Goal: Transaction & Acquisition: Download file/media

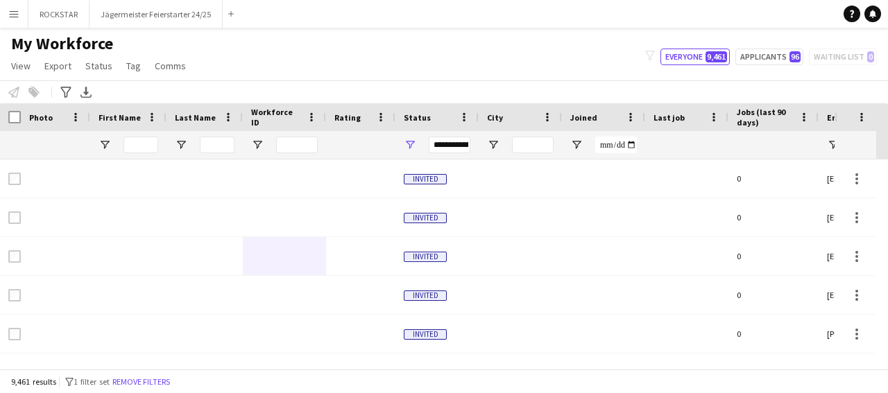
click at [19, 9] on button "Menu" at bounding box center [14, 14] width 28 height 28
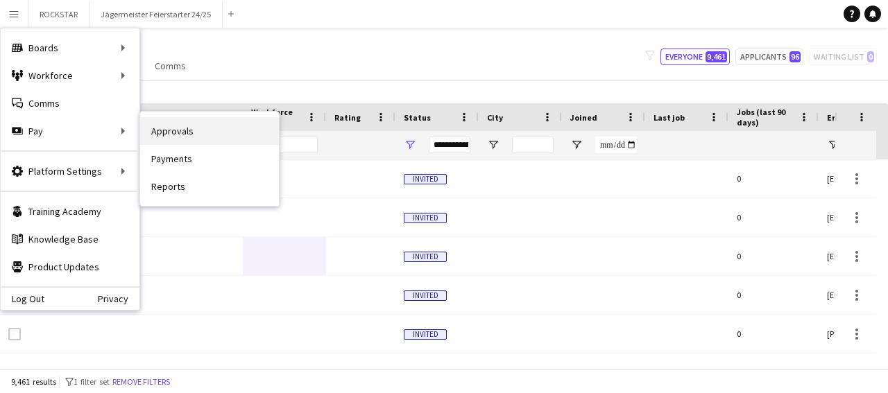
click at [195, 130] on link "Approvals" at bounding box center [209, 131] width 139 height 28
click at [190, 127] on div "Menu Boards Boards Boards All jobs Status Workforce Workforce My Workforce Recr…" at bounding box center [444, 196] width 888 height 393
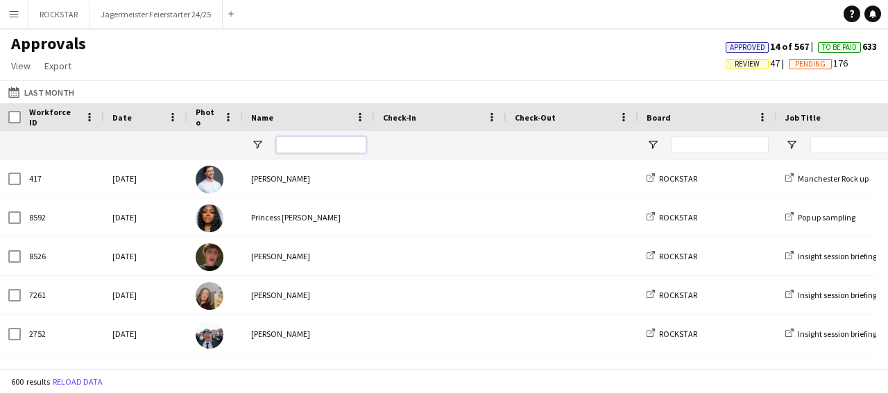
click at [293, 141] on input "Name Filter Input" at bounding box center [321, 145] width 90 height 17
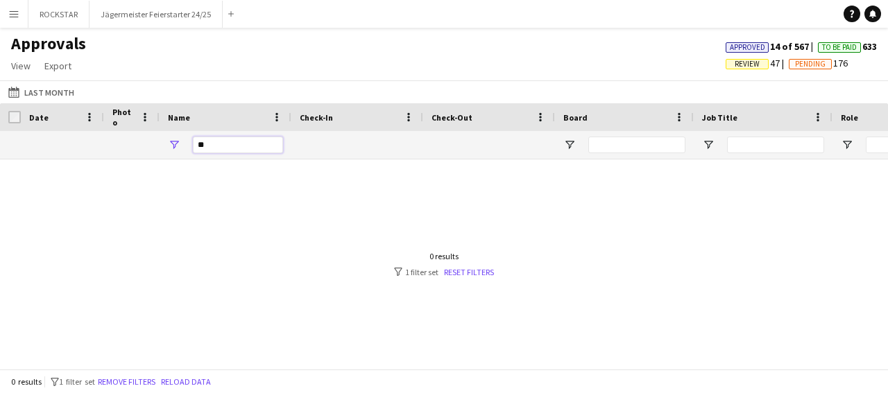
type input "*"
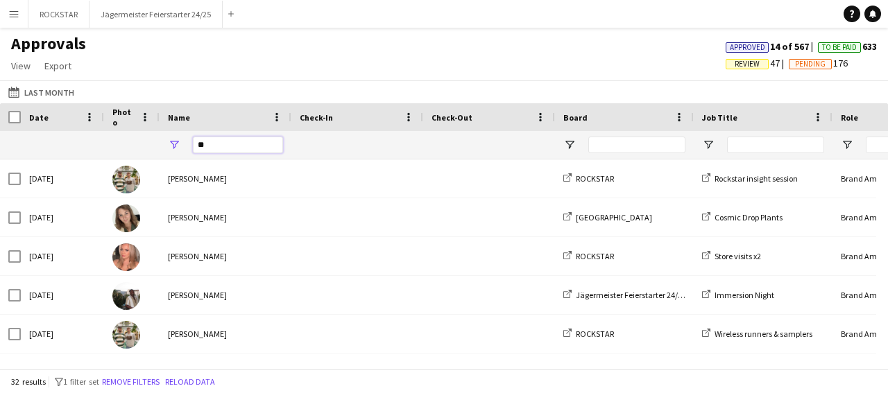
type input "*"
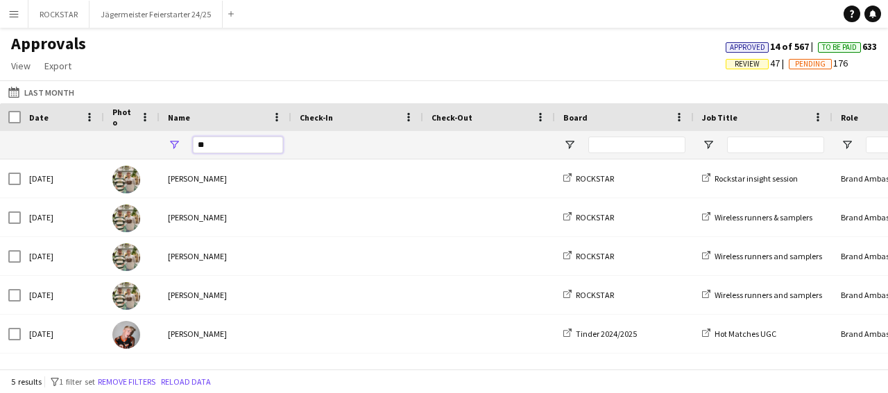
type input "*"
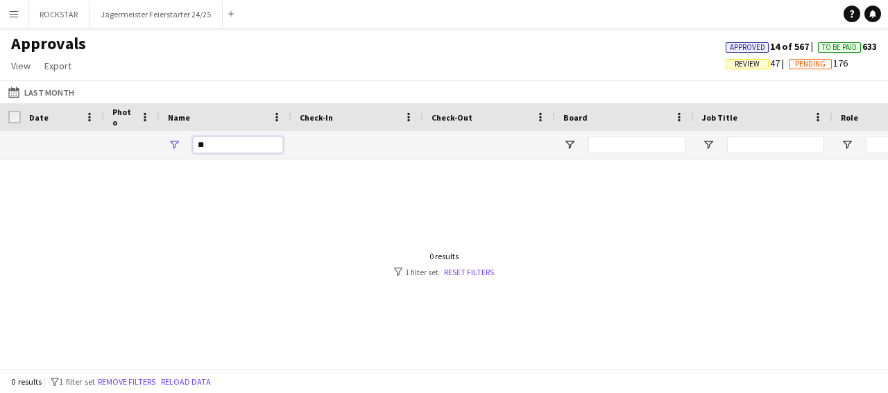
type input "*"
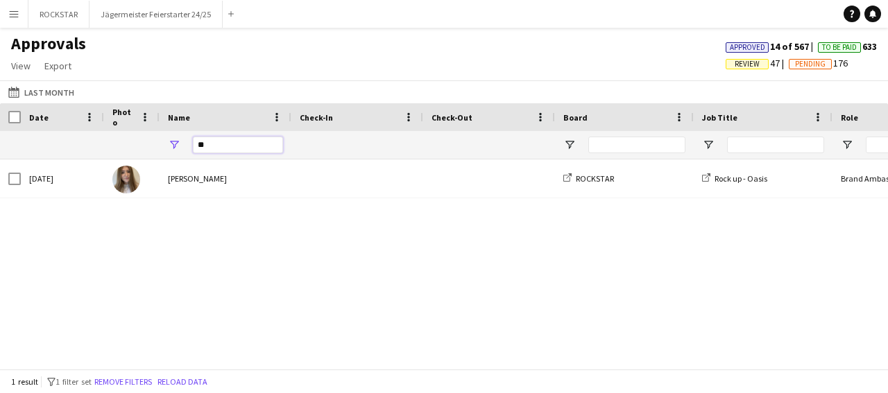
type input "*"
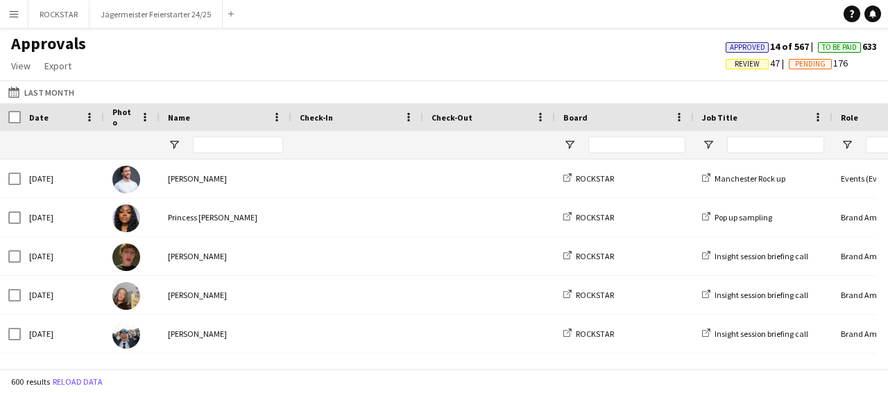
click at [23, 19] on button "Menu" at bounding box center [14, 14] width 28 height 28
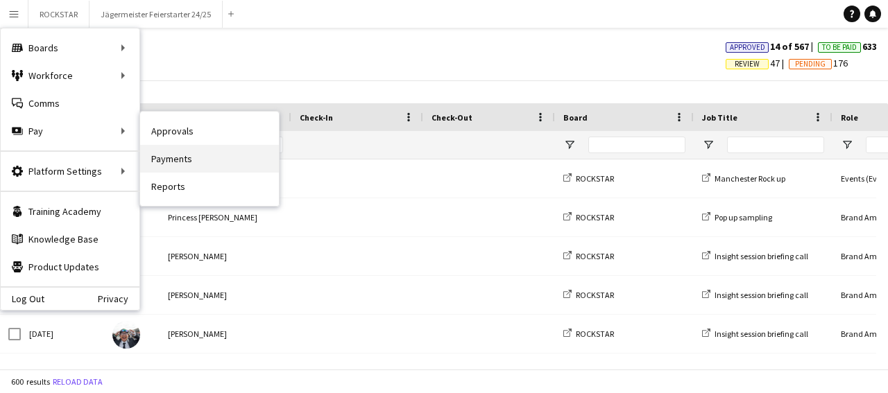
click at [171, 150] on link "Payments" at bounding box center [209, 159] width 139 height 28
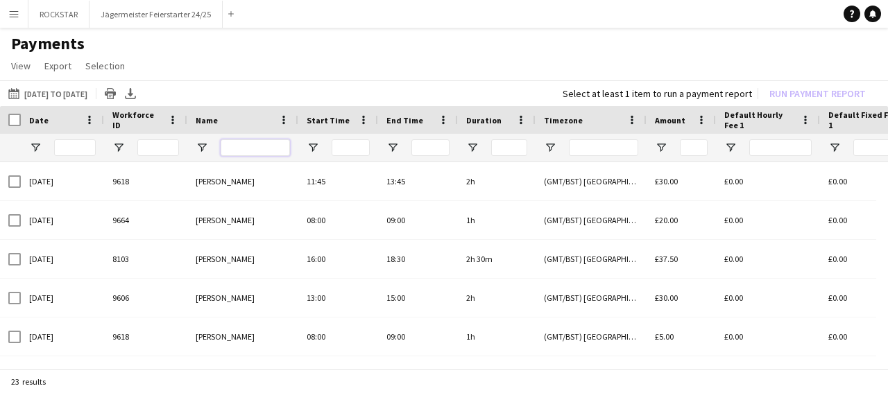
click at [255, 150] on input "Name Filter Input" at bounding box center [255, 147] width 69 height 17
type input "****"
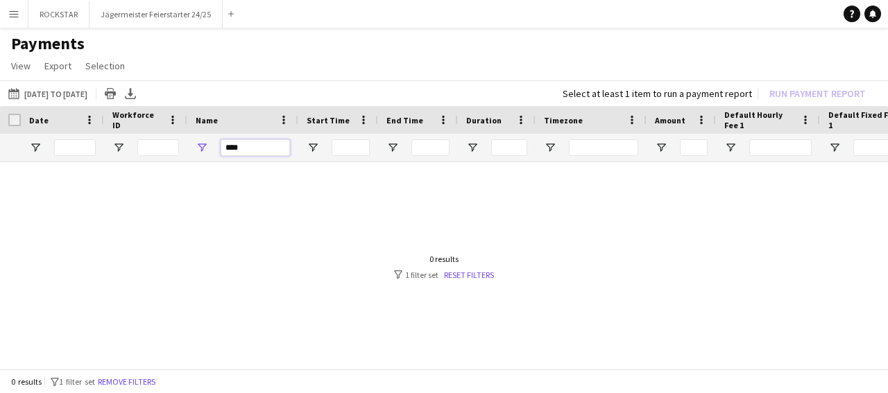
drag, startPoint x: 253, startPoint y: 146, endPoint x: 202, endPoint y: 151, distance: 50.9
click at [221, 150] on input "****" at bounding box center [255, 147] width 69 height 17
type input "*"
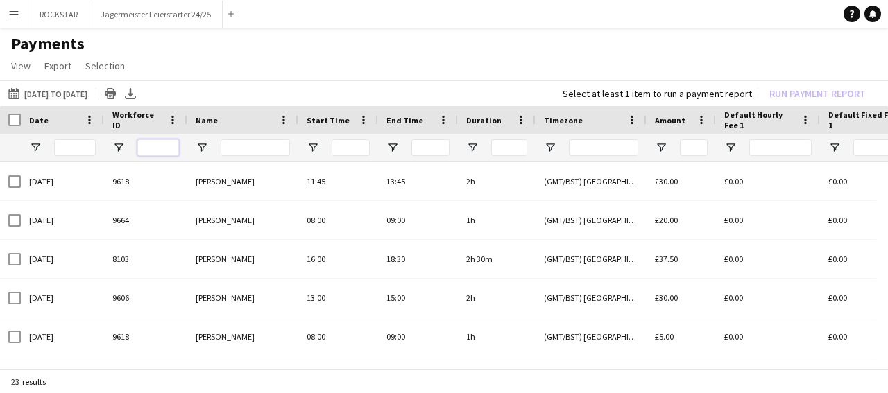
click at [166, 147] on input "Workforce ID Filter Input" at bounding box center [158, 147] width 42 height 17
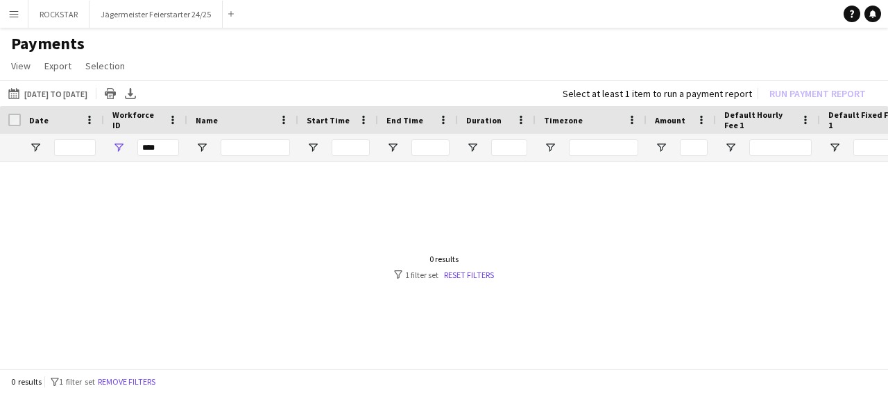
drag, startPoint x: 180, startPoint y: 142, endPoint x: 128, endPoint y: 149, distance: 52.5
click at [128, 149] on div "****" at bounding box center [145, 148] width 83 height 28
click at [157, 148] on input "****" at bounding box center [158, 147] width 42 height 17
type input "*"
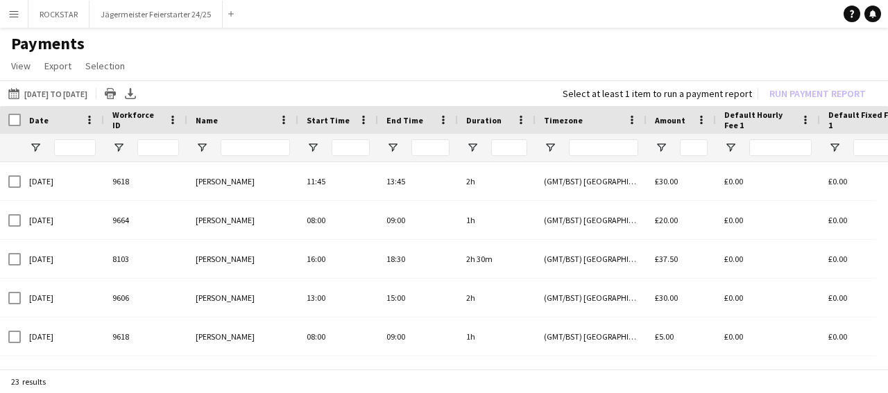
click at [13, 13] on app-icon "Menu" at bounding box center [13, 13] width 11 height 11
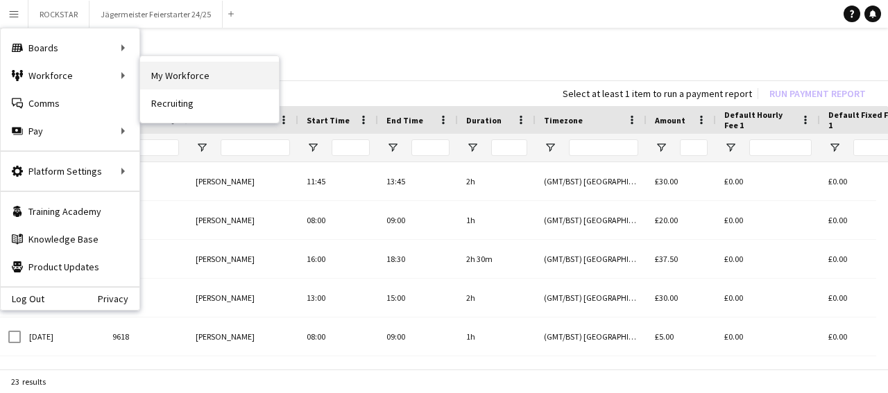
click at [205, 69] on link "My Workforce" at bounding box center [209, 76] width 139 height 28
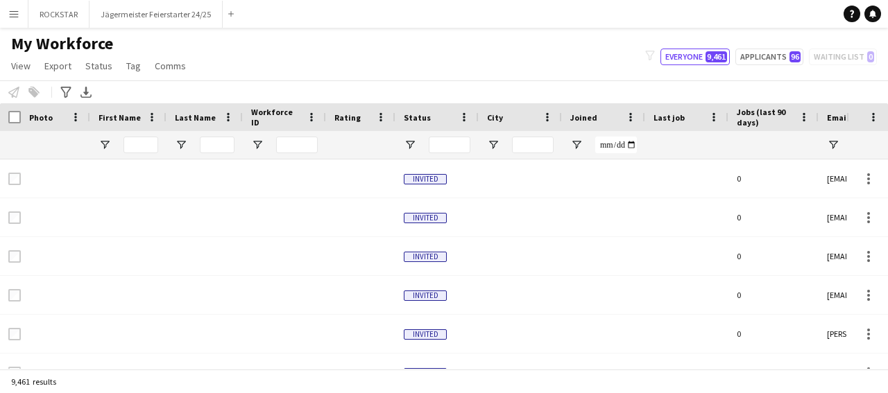
type input "**********"
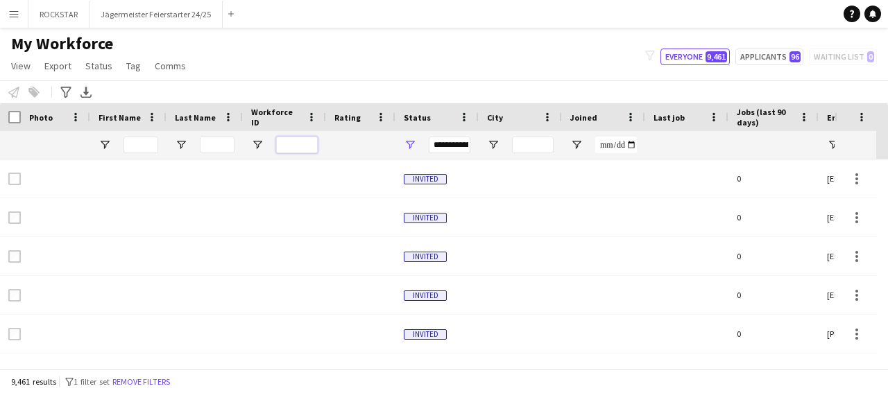
click at [291, 150] on input "Workforce ID Filter Input" at bounding box center [297, 145] width 42 height 17
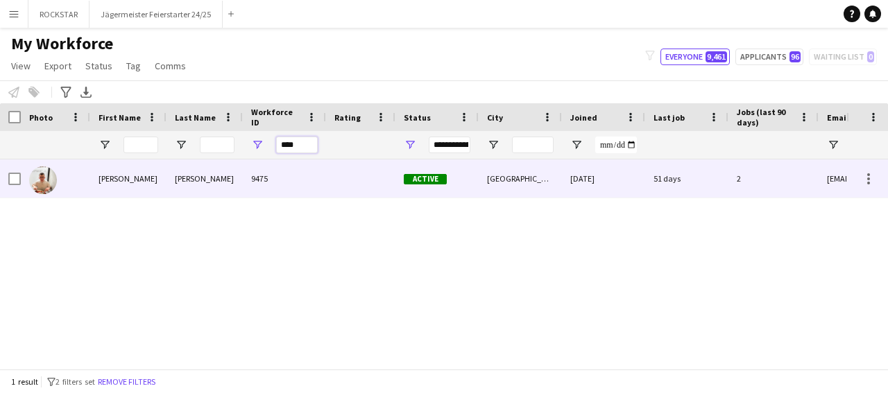
type input "****"
click at [273, 181] on div "9475" at bounding box center [284, 178] width 83 height 38
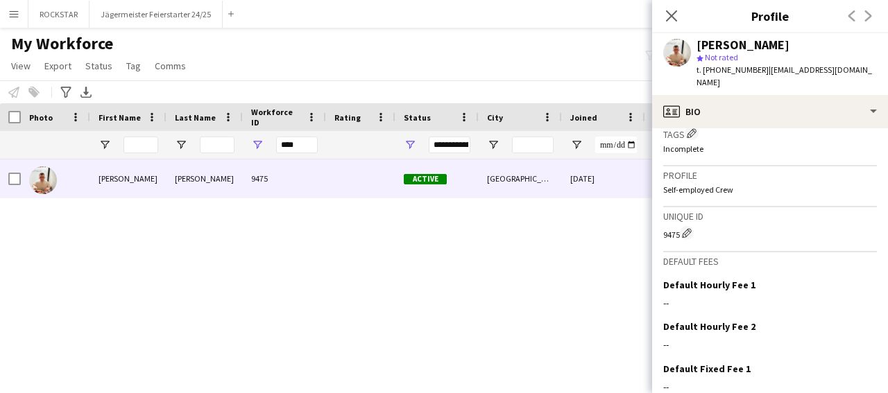
scroll to position [562, 0]
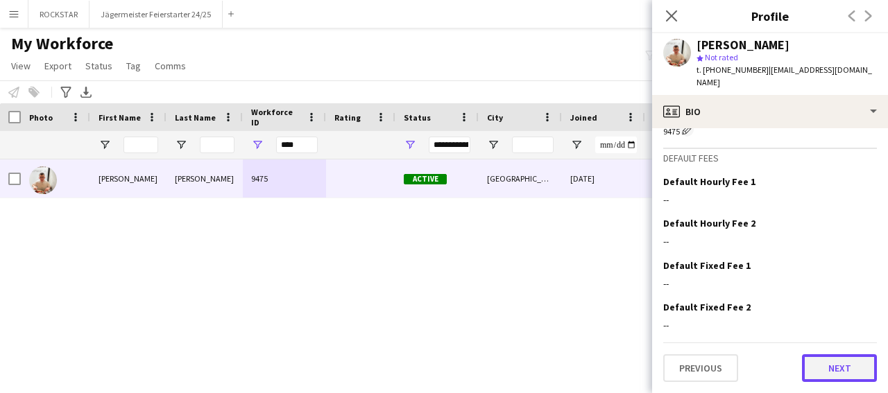
click at [833, 359] on button "Next" at bounding box center [839, 368] width 75 height 28
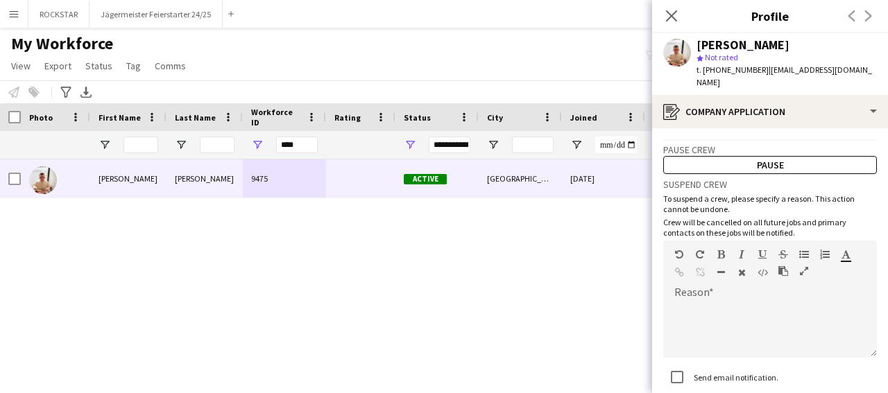
scroll to position [87, 0]
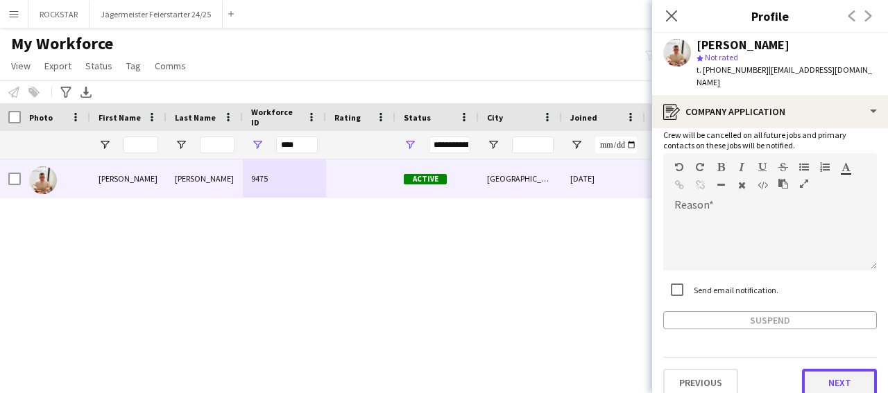
click at [830, 369] on button "Next" at bounding box center [839, 383] width 75 height 28
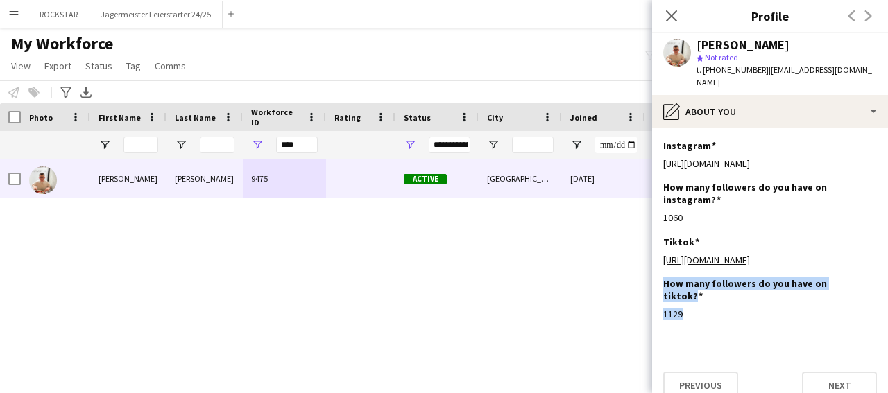
drag, startPoint x: 887, startPoint y: 271, endPoint x: 846, endPoint y: 340, distance: 80.5
click at [886, 331] on app-section-data-types "Instagram Edit this field [URL][DOMAIN_NAME] How many followers do you have on …" at bounding box center [770, 260] width 236 height 265
click at [829, 372] on button "Next" at bounding box center [839, 386] width 75 height 28
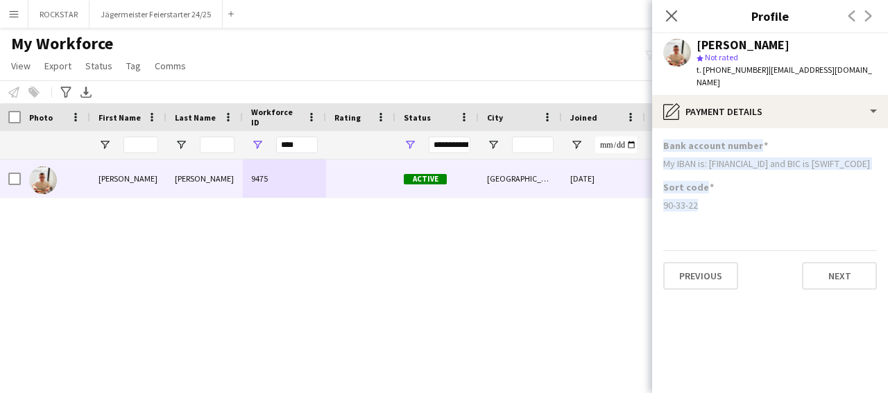
click at [816, 212] on div "90-33-22" at bounding box center [770, 205] width 214 height 12
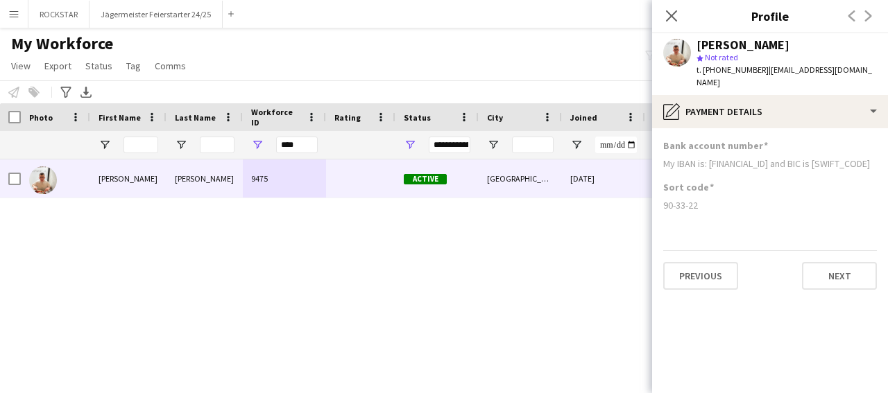
drag, startPoint x: 794, startPoint y: 46, endPoint x: 697, endPoint y: 49, distance: 97.1
click at [697, 49] on div "[PERSON_NAME]" at bounding box center [786, 45] width 180 height 12
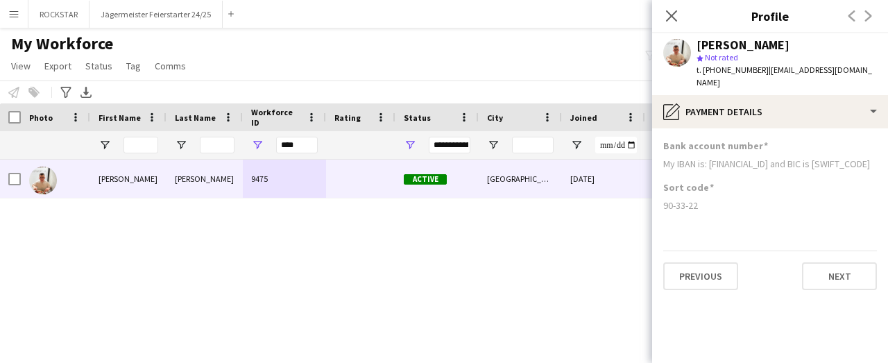
drag, startPoint x: 12, startPoint y: 15, endPoint x: 16, endPoint y: 41, distance: 26.7
click at [13, 44] on div "Menu Boards Boards Boards All jobs Status Workforce Workforce My Workforce Recr…" at bounding box center [444, 181] width 888 height 363
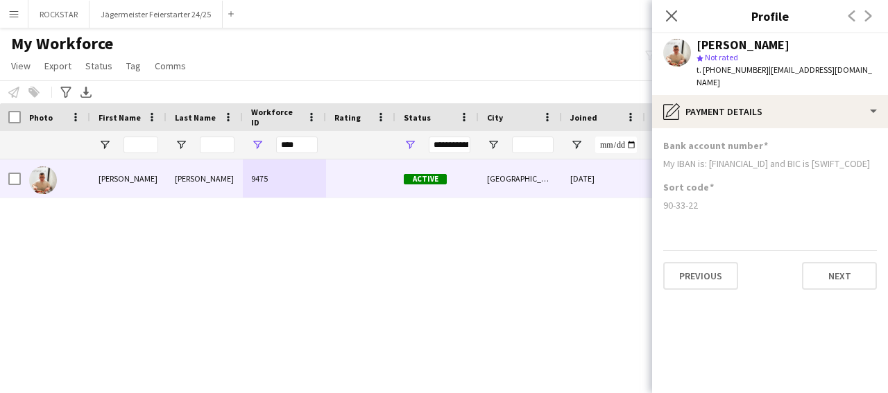
click at [13, 11] on app-icon "Menu" at bounding box center [13, 13] width 11 height 11
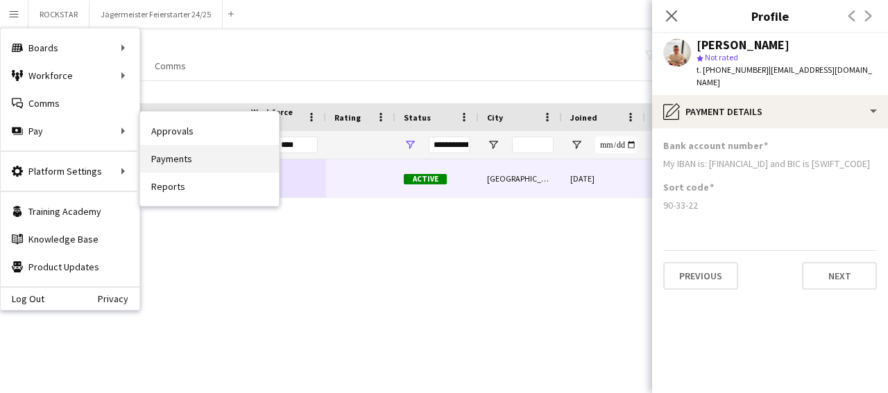
click at [178, 155] on link "Payments" at bounding box center [209, 159] width 139 height 28
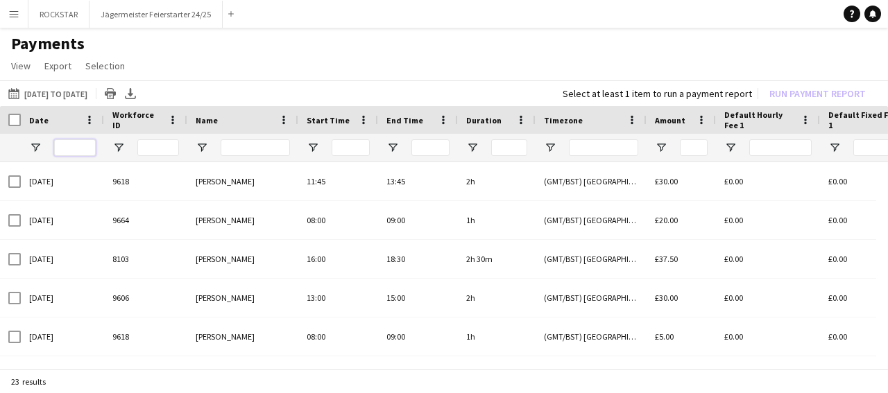
click at [85, 141] on input "Date Filter Input" at bounding box center [75, 147] width 42 height 17
click at [259, 150] on input "Name Filter Input" at bounding box center [255, 147] width 69 height 17
paste input "**********"
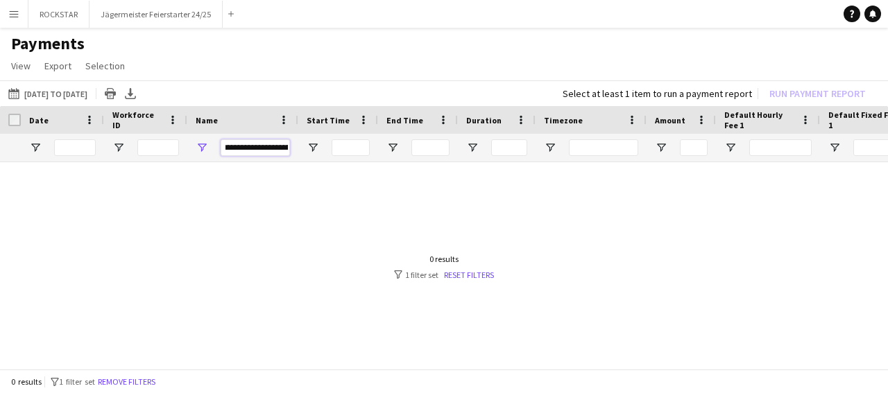
drag, startPoint x: 285, startPoint y: 146, endPoint x: 207, endPoint y: 143, distance: 77.7
click at [221, 143] on input "Name Filter Input" at bounding box center [255, 147] width 69 height 17
type input "**********"
click at [10, 16] on app-icon "Menu" at bounding box center [13, 13] width 11 height 11
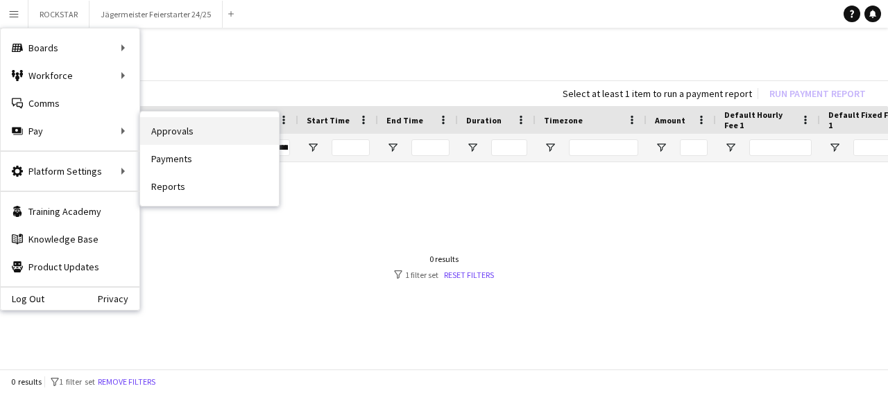
click at [180, 128] on link "Approvals" at bounding box center [209, 131] width 139 height 28
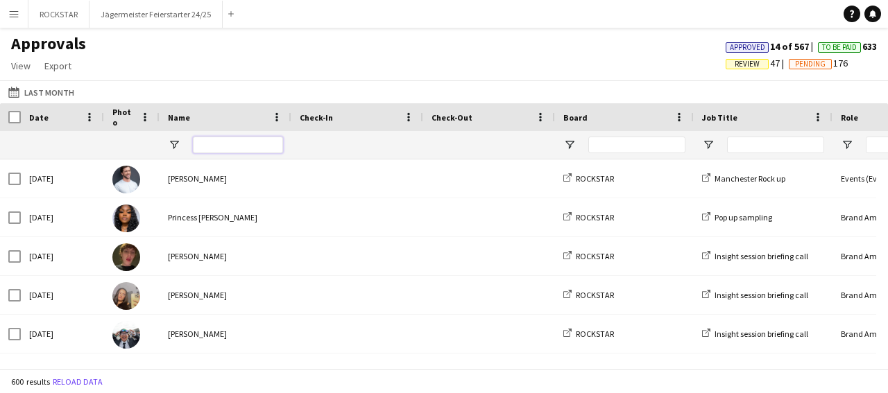
click at [231, 145] on input "Name Filter Input" at bounding box center [238, 145] width 90 height 17
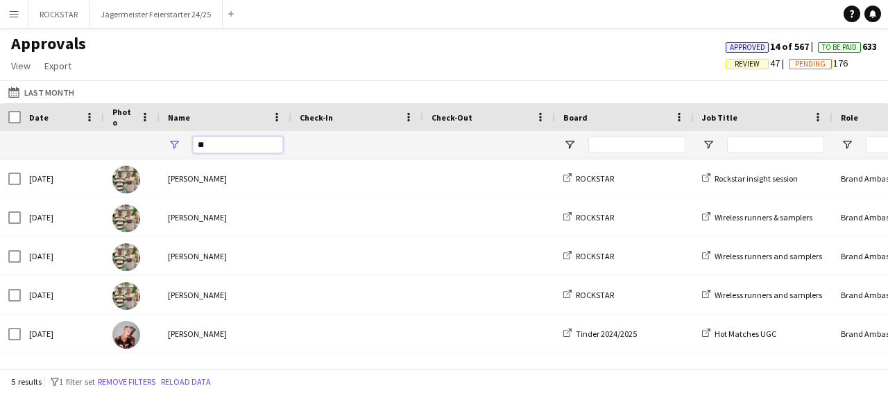
type input "*"
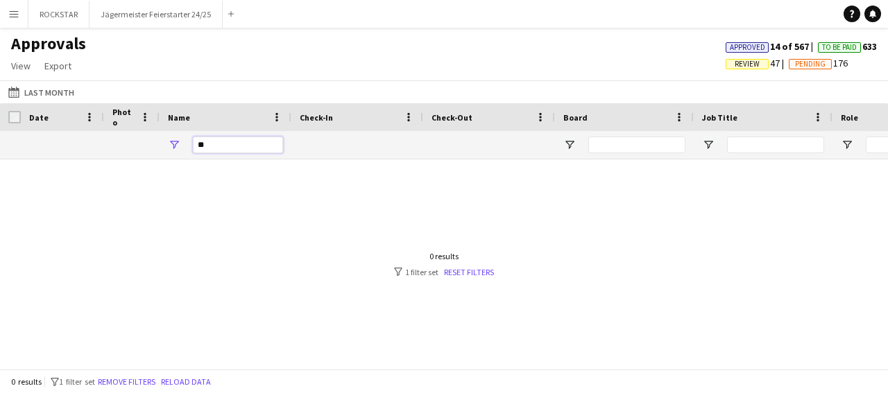
type input "*"
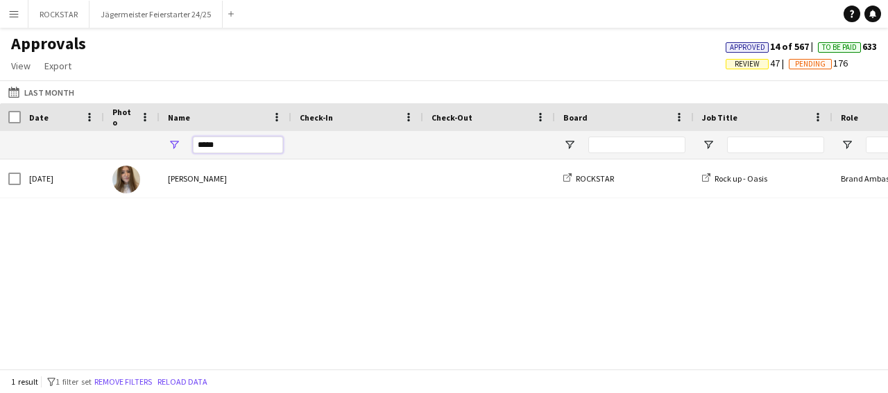
type input "*****"
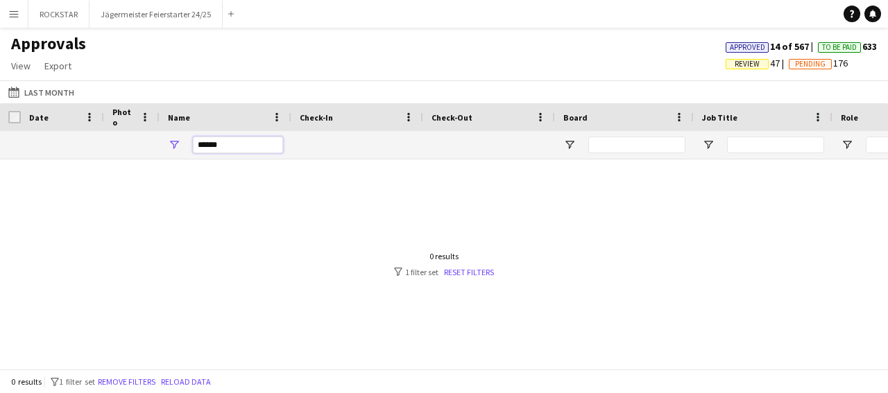
drag, startPoint x: 243, startPoint y: 148, endPoint x: 166, endPoint y: 150, distance: 77.7
click at [193, 150] on input "*****" at bounding box center [238, 145] width 90 height 17
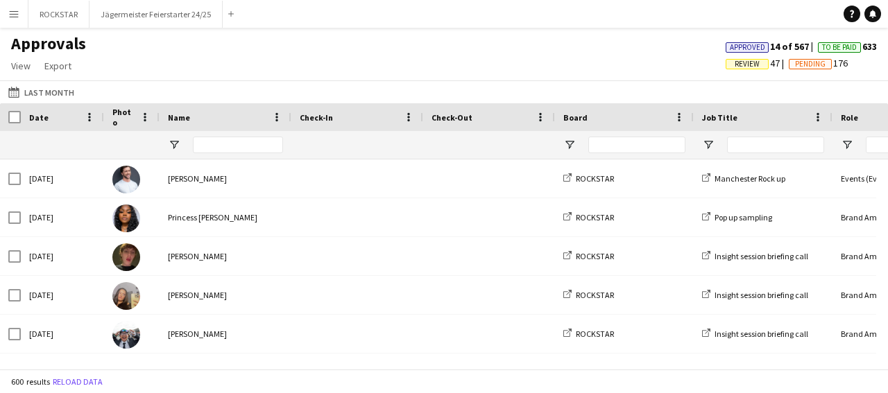
click at [14, 13] on app-icon "Menu" at bounding box center [13, 13] width 11 height 11
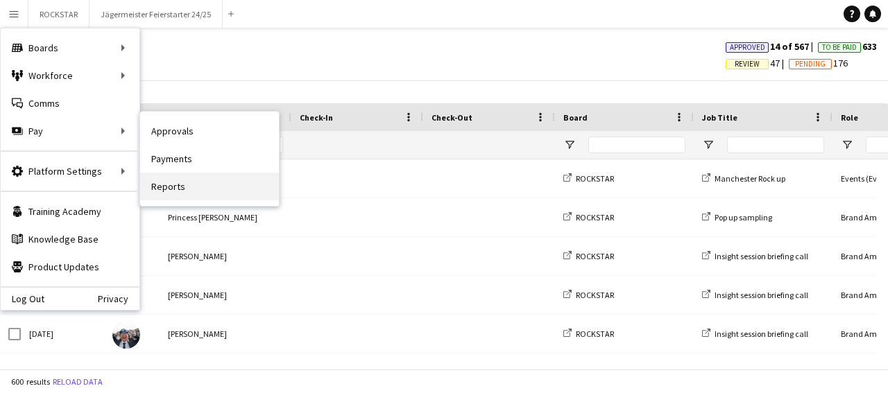
click at [184, 183] on link "Reports" at bounding box center [209, 187] width 139 height 28
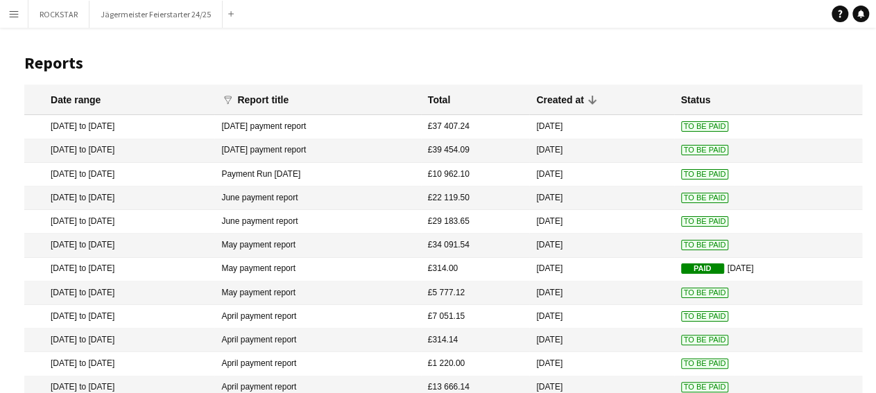
click at [569, 171] on mat-cell "[DATE]" at bounding box center [601, 175] width 144 height 24
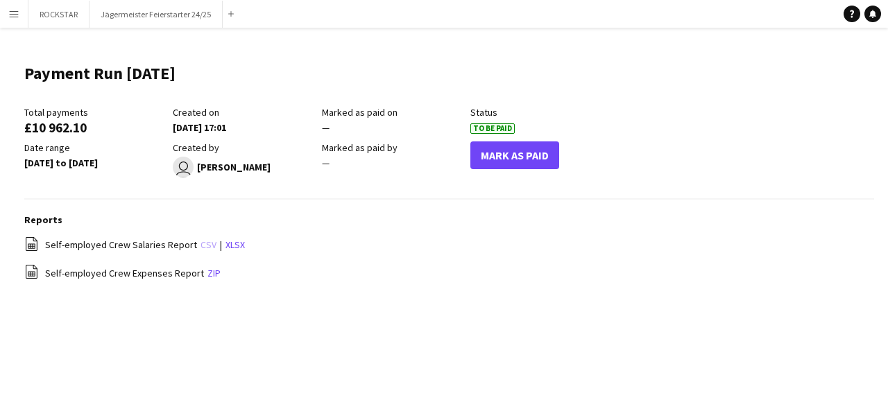
click at [200, 245] on link "csv" at bounding box center [208, 245] width 16 height 12
click at [14, 3] on button "Menu" at bounding box center [14, 14] width 28 height 28
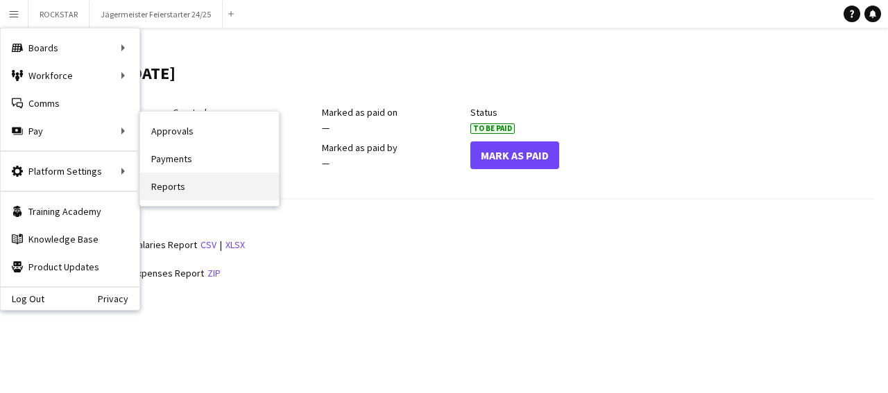
click at [216, 183] on link "Reports" at bounding box center [209, 187] width 139 height 28
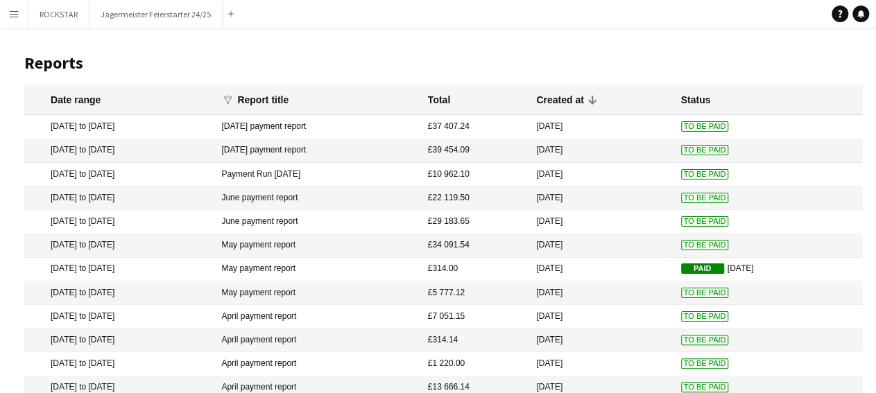
click at [563, 174] on mat-cell "[DATE]" at bounding box center [601, 175] width 144 height 24
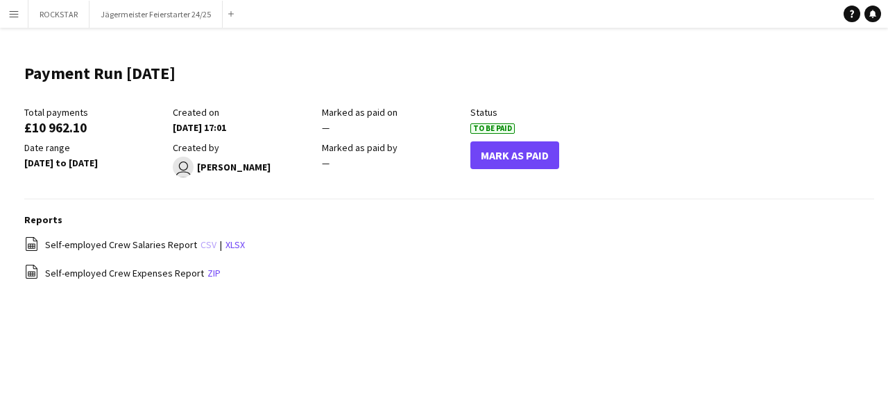
click at [203, 244] on link "csv" at bounding box center [208, 245] width 16 height 12
click at [205, 241] on link "csv" at bounding box center [208, 245] width 16 height 12
click at [390, 46] on main "Payment Run [DATE] Edit this field Total payments £10 962.10 Created on [DATE] …" at bounding box center [444, 179] width 888 height 302
